Goal: Browse casually

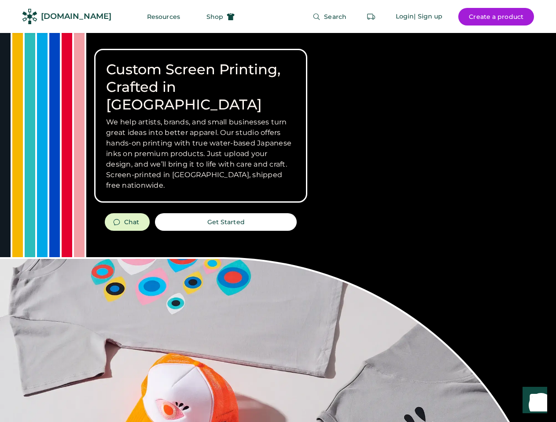
click at [278, 211] on div "Custom Screen Printing, Crafted in [GEOGRAPHIC_DATA] We help artists, brands, a…" at bounding box center [278, 312] width 556 height 559
click at [278, 227] on div "Custom Screen Printing, Crafted in [GEOGRAPHIC_DATA] We help artists, brands, a…" at bounding box center [278, 312] width 556 height 559
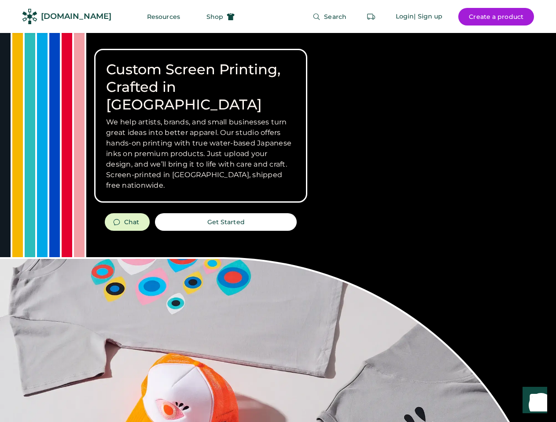
click at [278, 227] on div "Custom Screen Printing, Crafted in [GEOGRAPHIC_DATA] We help artists, brands, a…" at bounding box center [278, 312] width 556 height 559
click at [201, 126] on h3 "We help artists, brands, and small businesses turn great ideas into better appa…" at bounding box center [200, 154] width 189 height 74
click at [201, 117] on h3 "We help artists, brands, and small businesses turn great ideas into better appa…" at bounding box center [200, 154] width 189 height 74
click at [201, 78] on h1 "Custom Screen Printing, Crafted in [GEOGRAPHIC_DATA]" at bounding box center [200, 87] width 189 height 53
